Goal: Transaction & Acquisition: Purchase product/service

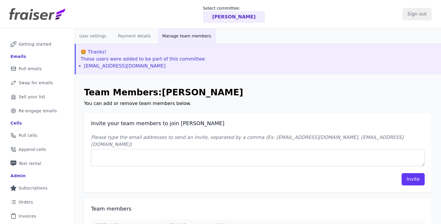
click at [232, 16] on p "Seth Moulton" at bounding box center [235, 16] width 44 height 7
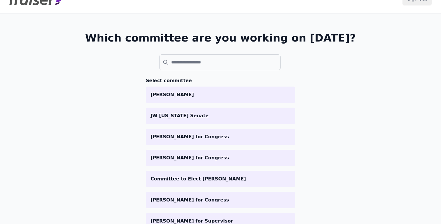
scroll to position [15, 0]
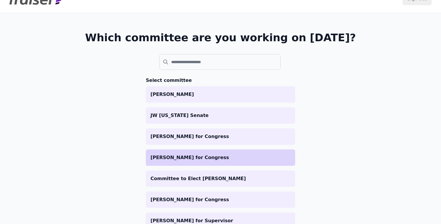
click at [202, 159] on p "Pia Dandiya for Congress" at bounding box center [221, 157] width 140 height 7
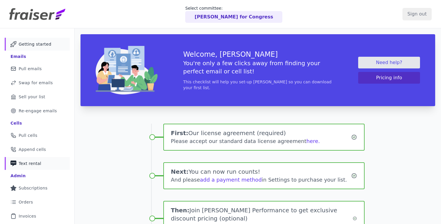
scroll to position [88, 0]
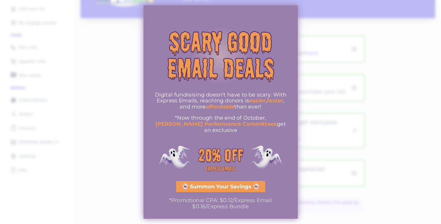
click at [365, 96] on div at bounding box center [220, 112] width 441 height 224
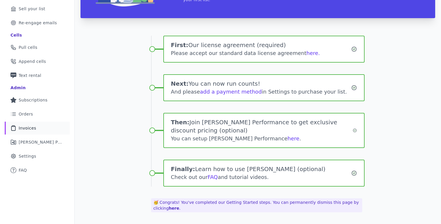
click at [41, 125] on link "Clipboard Icon Outline of a clipboard Invoices" at bounding box center [37, 127] width 65 height 13
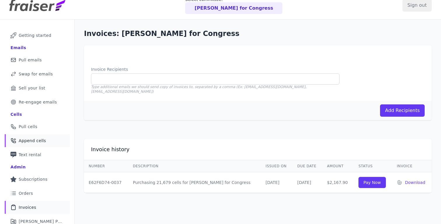
scroll to position [9, 0]
click at [34, 126] on span "Pull cells" at bounding box center [28, 126] width 19 height 6
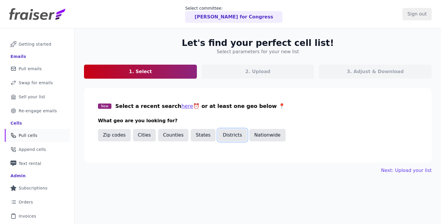
click at [231, 135] on button "Districts" at bounding box center [232, 135] width 29 height 12
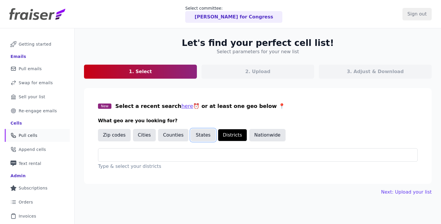
click at [197, 138] on button "States" at bounding box center [203, 135] width 25 height 12
click at [160, 161] on div at bounding box center [260, 154] width 315 height 13
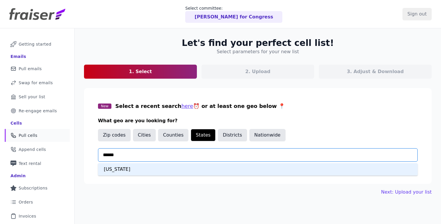
type input "*******"
click at [126, 169] on div "[US_STATE]" at bounding box center [258, 169] width 320 height 12
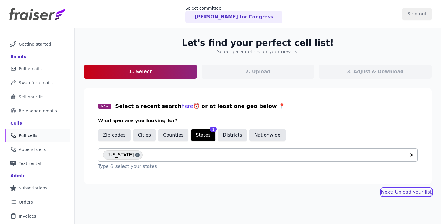
click at [391, 190] on link "Next: Upload your list" at bounding box center [407, 191] width 51 height 7
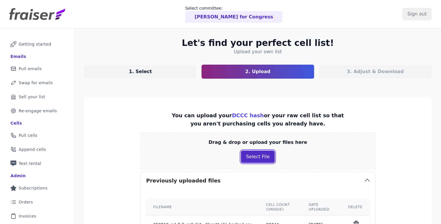
click at [263, 158] on button "Select File" at bounding box center [258, 156] width 34 height 12
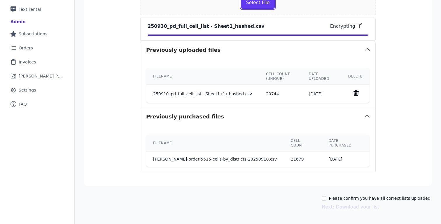
scroll to position [165, 0]
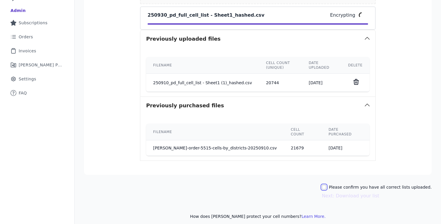
click at [327, 185] on input "Please confirm you have all correct lists uploaded." at bounding box center [324, 187] width 5 height 5
checkbox input "true"
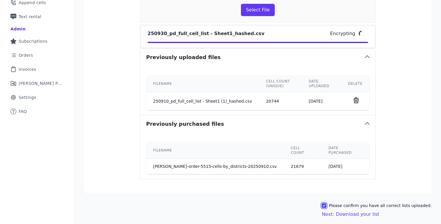
scroll to position [147, 0]
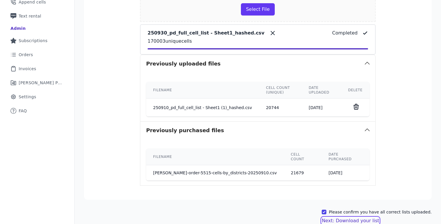
click at [357, 217] on button "Next: Download your list" at bounding box center [351, 220] width 58 height 7
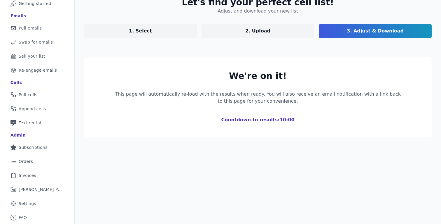
scroll to position [41, 0]
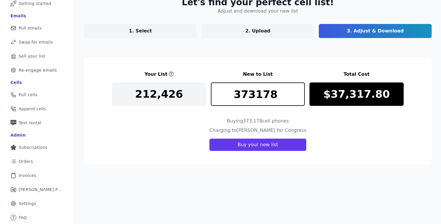
click at [159, 29] on link "1. Select" at bounding box center [140, 31] width 113 height 14
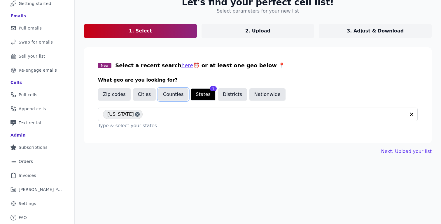
click at [176, 98] on button "Counties" at bounding box center [173, 94] width 30 height 12
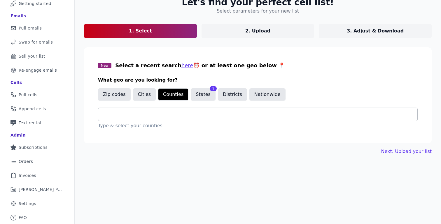
click at [151, 115] on input "text" at bounding box center [260, 114] width 315 height 7
click at [194, 113] on input "text" at bounding box center [260, 114] width 315 height 7
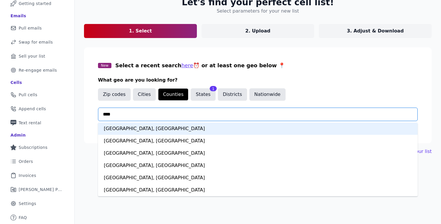
type input "*****"
click at [155, 127] on div "St. Lucie County, FL" at bounding box center [258, 128] width 320 height 12
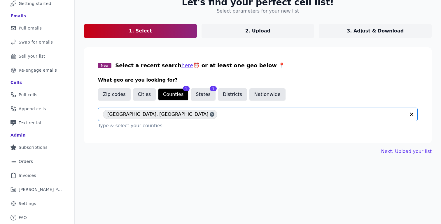
click at [220, 115] on input "text" at bounding box center [313, 114] width 186 height 7
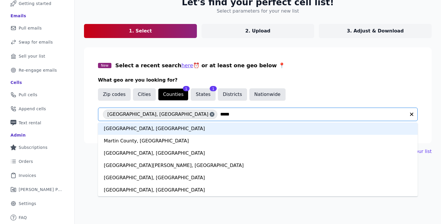
type input "******"
click at [148, 128] on div "Martin County, FL" at bounding box center [258, 128] width 320 height 12
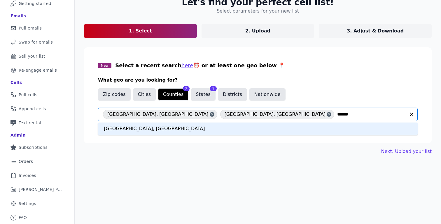
type input "*******"
click at [139, 129] on div "Palm Beach County, FL" at bounding box center [258, 128] width 320 height 12
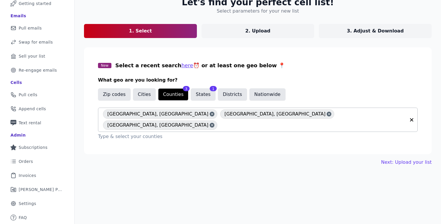
click at [316, 121] on input "text" at bounding box center [313, 124] width 186 height 7
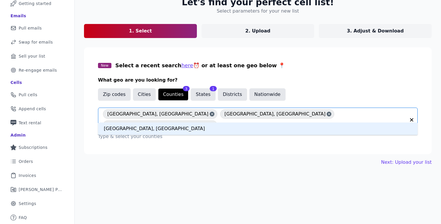
type input "*******"
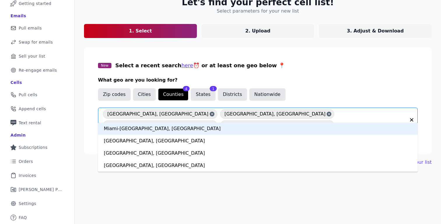
type input "*****"
click at [135, 125] on div "Miami-Dade County, FL" at bounding box center [258, 128] width 320 height 12
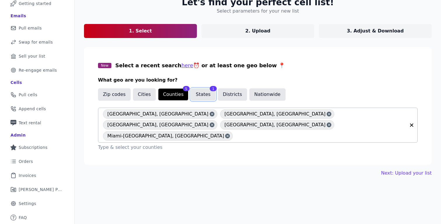
click at [201, 98] on button "States" at bounding box center [203, 94] width 25 height 12
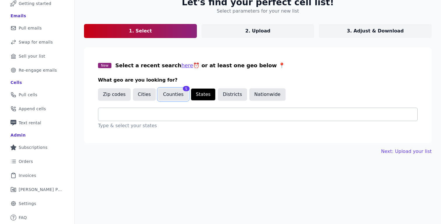
click at [176, 99] on button "Counties" at bounding box center [173, 94] width 30 height 12
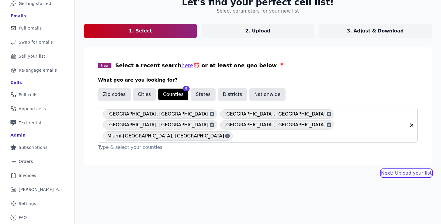
click at [408, 169] on link "Next: Upload your list" at bounding box center [407, 172] width 51 height 7
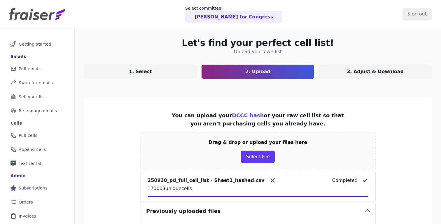
scroll to position [190, 0]
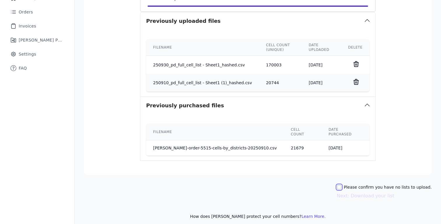
click at [342, 185] on input "Please confirm you have no lists to upload." at bounding box center [339, 187] width 5 height 5
checkbox input "true"
click at [371, 194] on button "Next: Download your list" at bounding box center [366, 195] width 58 height 7
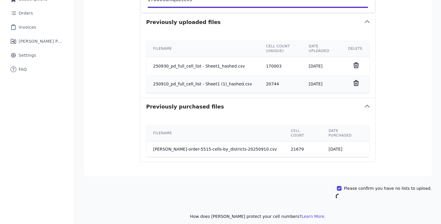
scroll to position [41, 0]
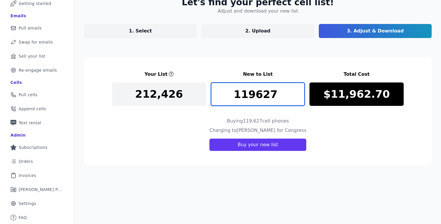
click at [271, 94] on input "119627" at bounding box center [258, 93] width 94 height 23
type input "18321"
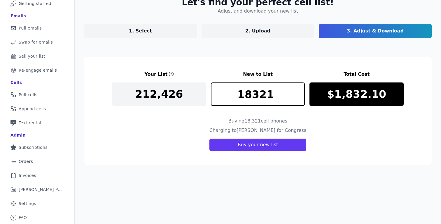
click at [340, 120] on div "Buying 18,321 cell phones" at bounding box center [258, 121] width 292 height 9
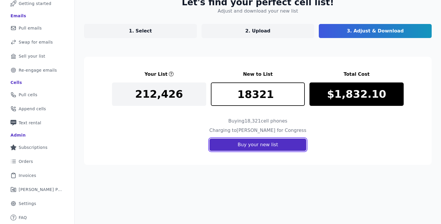
click at [260, 145] on button "Buy your new list" at bounding box center [258, 144] width 97 height 12
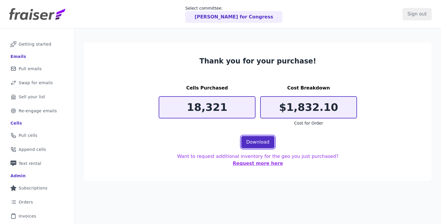
click at [260, 140] on link "Download" at bounding box center [257, 142] width 33 height 12
click at [238, 76] on section "Thank you for your purchase! Cells Purchased 18,321 Cost Breakdown $1,832.10 Co…" at bounding box center [258, 111] width 348 height 138
click at [37, 133] on link "Phone Icon Outline of a phone Pull cells" at bounding box center [37, 135] width 65 height 13
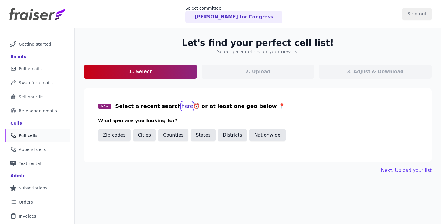
click at [182, 104] on button "here" at bounding box center [188, 106] width 12 height 8
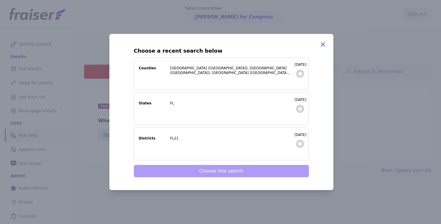
click at [300, 73] on span at bounding box center [300, 73] width 8 height 8
click at [257, 76] on label "9/30/2025 Counties St. Lucie County (FL), Martin County (FL), Palm Beach County…" at bounding box center [221, 73] width 175 height 33
click at [0, 0] on input "9/30/2025 Counties St. Lucie County (FL), Martin County (FL), Palm Beach County…" at bounding box center [0, 0] width 0 height 0
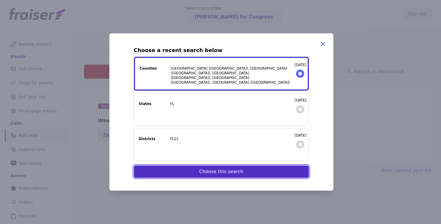
click at [233, 173] on button "Choose this search" at bounding box center [221, 171] width 175 height 12
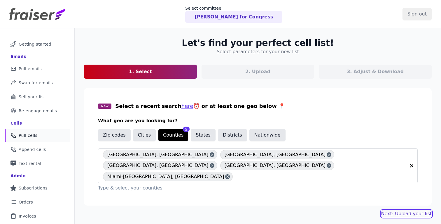
click at [394, 210] on link "Next: Upload your list" at bounding box center [407, 213] width 51 height 7
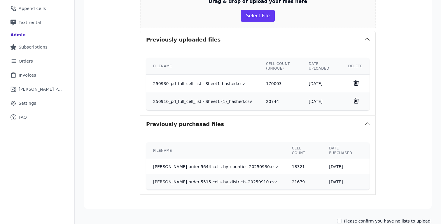
scroll to position [143, 0]
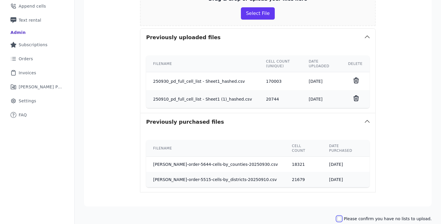
click at [342, 216] on input "Please confirm you have no lists to upload." at bounding box center [339, 218] width 5 height 5
checkbox input "true"
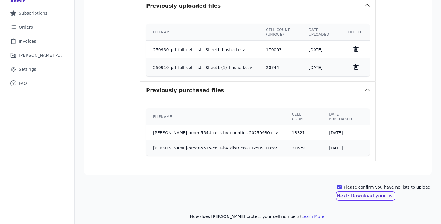
click at [374, 193] on button "Next: Download your list" at bounding box center [366, 195] width 58 height 7
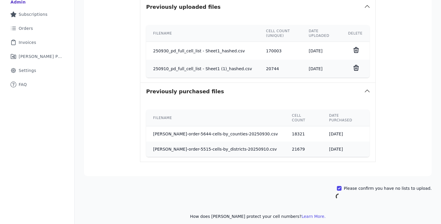
scroll to position [41, 0]
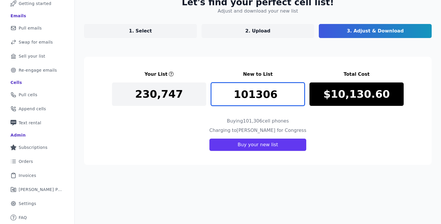
click at [276, 98] on input "101306" at bounding box center [258, 93] width 94 height 23
type input "5000"
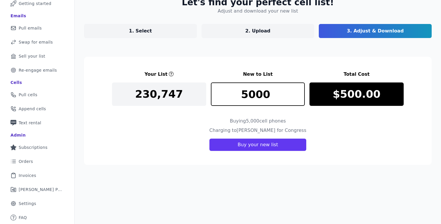
click at [375, 128] on div "Charging to Pia Dandiya for Congress Buy your new list" at bounding box center [258, 139] width 292 height 24
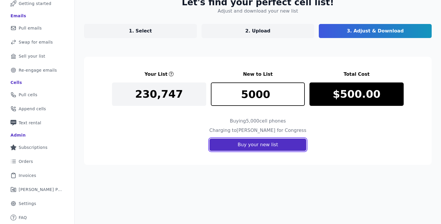
click at [262, 143] on button "Buy your new list" at bounding box center [258, 144] width 97 height 12
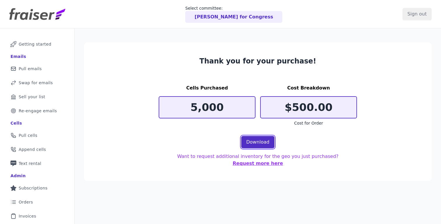
click at [245, 141] on link "Download" at bounding box center [257, 142] width 33 height 12
